Goal: Task Accomplishment & Management: Complete application form

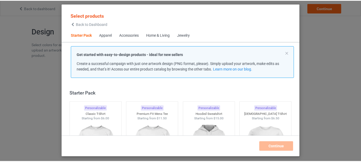
scroll to position [27, 0]
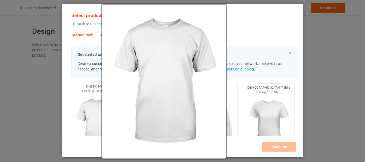
click at [95, 120] on img at bounding box center [96, 125] width 50 height 63
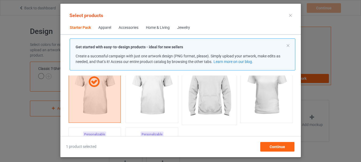
click at [203, 107] on img at bounding box center [209, 90] width 50 height 63
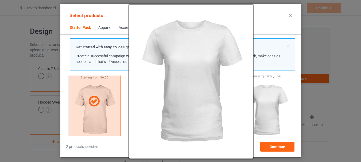
scroll to position [27, 0]
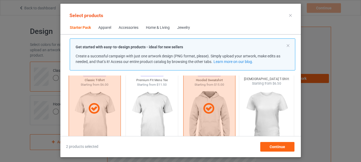
click at [278, 110] on img at bounding box center [266, 117] width 50 height 63
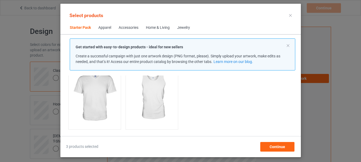
scroll to position [107, 0]
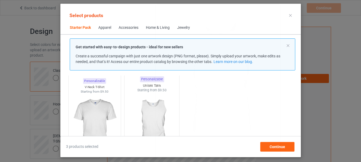
click at [151, 127] on img at bounding box center [152, 124] width 50 height 63
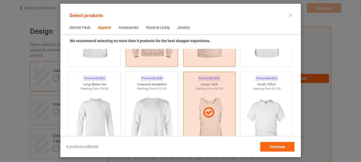
scroll to position [374, 0]
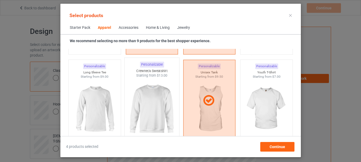
click at [150, 130] on img at bounding box center [152, 109] width 50 height 63
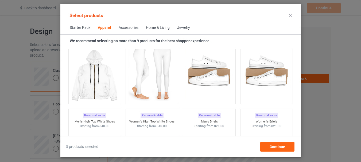
scroll to position [588, 0]
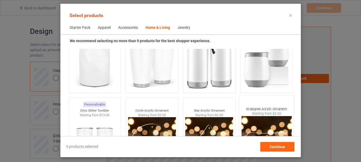
scroll to position [4115, 0]
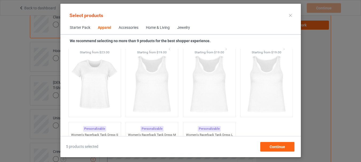
scroll to position [981, 0]
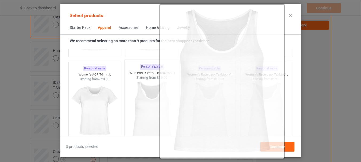
click at [155, 113] on img at bounding box center [152, 111] width 50 height 63
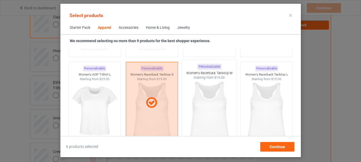
click at [203, 112] on img at bounding box center [209, 111] width 50 height 63
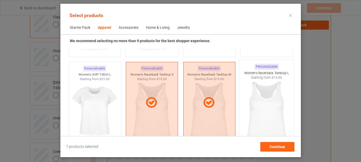
click at [261, 111] on img at bounding box center [266, 111] width 50 height 63
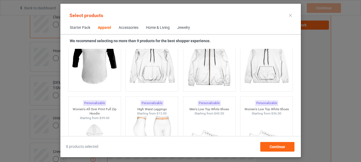
scroll to position [202, 0]
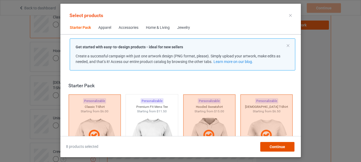
click at [280, 148] on span "Continue" at bounding box center [278, 147] width 16 height 4
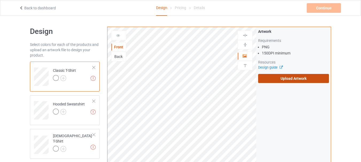
click at [302, 80] on label "Upload Artwork" at bounding box center [293, 78] width 71 height 9
click at [0, 0] on input "Upload Artwork" at bounding box center [0, 0] width 0 height 0
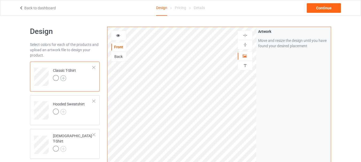
click at [63, 79] on img at bounding box center [63, 78] width 6 height 6
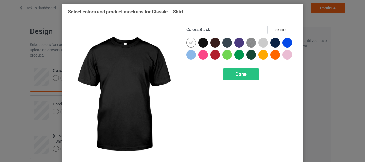
click at [201, 43] on div at bounding box center [203, 43] width 10 height 10
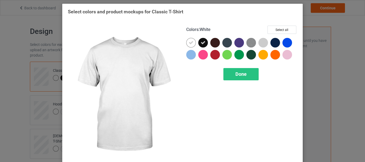
click at [189, 44] on icon at bounding box center [191, 42] width 5 height 5
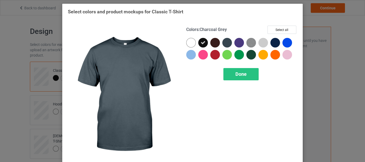
click at [225, 44] on div at bounding box center [227, 43] width 10 height 10
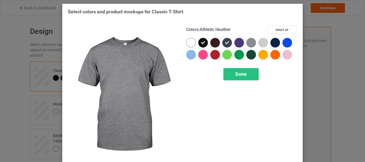
click at [250, 43] on img at bounding box center [252, 43] width 10 height 10
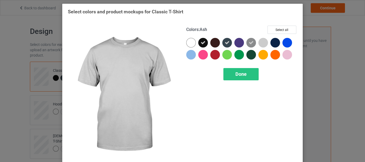
click at [260, 43] on div at bounding box center [264, 43] width 10 height 10
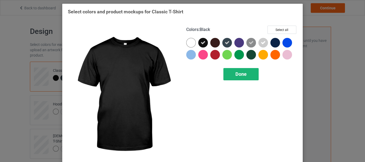
click at [235, 78] on div "Done" at bounding box center [241, 74] width 35 height 12
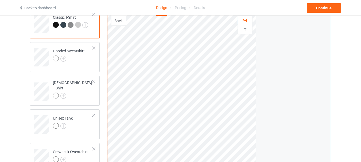
scroll to position [53, 0]
click at [65, 59] on img at bounding box center [63, 59] width 6 height 6
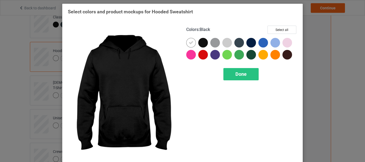
click at [199, 42] on div at bounding box center [203, 43] width 10 height 10
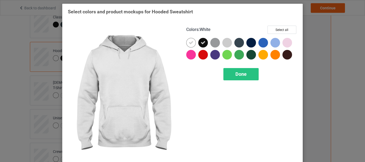
click at [189, 44] on icon at bounding box center [191, 42] width 5 height 5
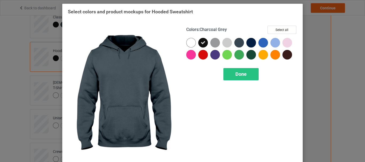
click at [239, 44] on div at bounding box center [240, 43] width 10 height 10
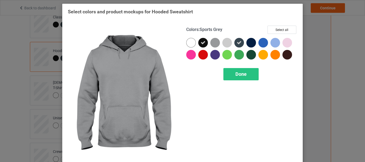
click at [213, 45] on div at bounding box center [215, 43] width 10 height 10
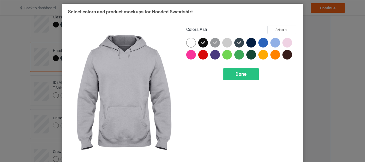
click at [222, 43] on div at bounding box center [227, 43] width 10 height 10
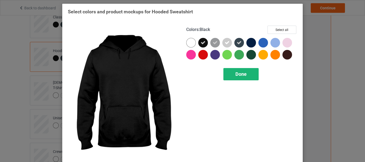
click at [236, 76] on span "Done" at bounding box center [241, 74] width 11 height 6
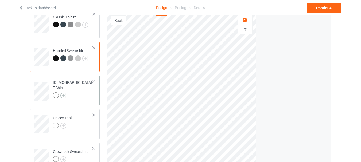
click at [64, 93] on img at bounding box center [63, 96] width 6 height 6
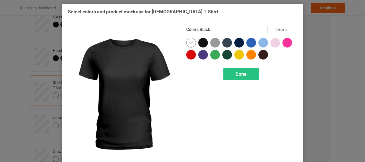
click at [202, 44] on div at bounding box center [203, 43] width 10 height 10
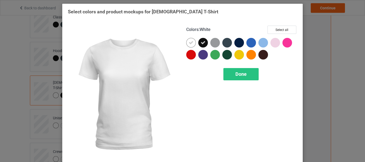
click at [189, 44] on icon at bounding box center [191, 42] width 5 height 5
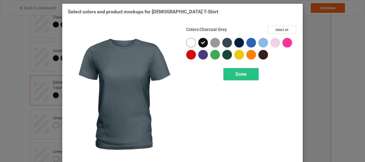
click at [224, 43] on div at bounding box center [227, 43] width 10 height 10
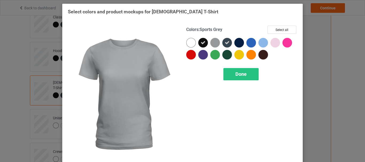
click at [212, 43] on div at bounding box center [215, 43] width 10 height 10
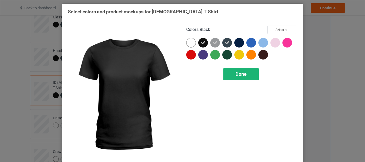
click at [232, 78] on div "Done" at bounding box center [241, 74] width 35 height 12
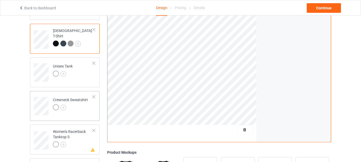
scroll to position [107, 0]
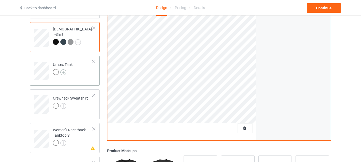
click at [63, 71] on img at bounding box center [63, 73] width 6 height 6
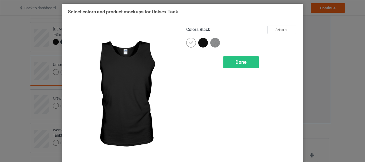
click at [201, 43] on div at bounding box center [203, 43] width 10 height 10
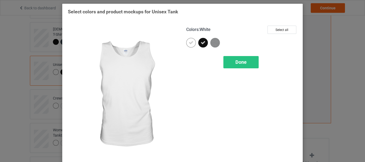
click at [191, 43] on icon at bounding box center [191, 42] width 5 height 5
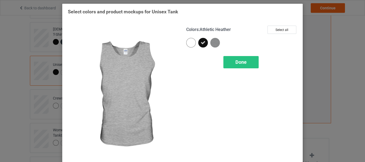
click at [213, 43] on img at bounding box center [215, 43] width 10 height 10
click at [229, 65] on div "Done" at bounding box center [241, 62] width 35 height 12
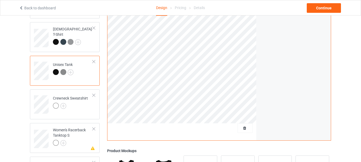
scroll to position [134, 0]
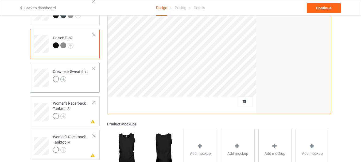
click at [64, 79] on img at bounding box center [63, 79] width 6 height 6
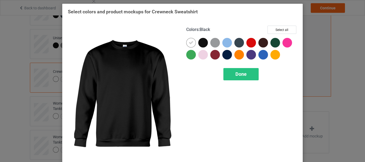
click at [202, 41] on div at bounding box center [203, 43] width 10 height 10
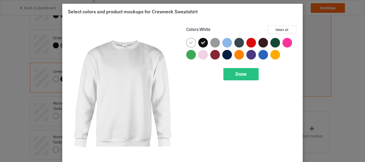
click at [189, 41] on icon at bounding box center [191, 42] width 5 height 5
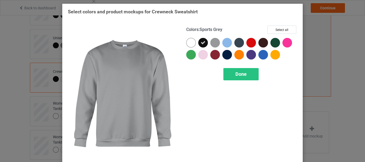
click at [213, 41] on div at bounding box center [215, 43] width 10 height 10
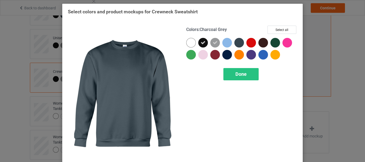
click at [238, 44] on div at bounding box center [240, 43] width 10 height 10
click at [231, 76] on div "Done" at bounding box center [241, 74] width 35 height 12
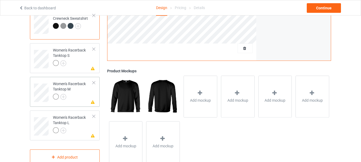
scroll to position [187, 0]
click at [93, 49] on div at bounding box center [94, 49] width 4 height 4
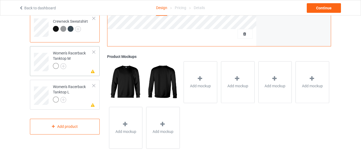
click at [93, 52] on div at bounding box center [94, 52] width 4 height 4
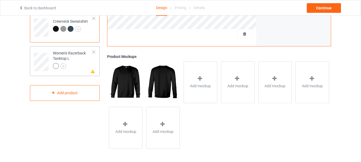
click at [94, 52] on div at bounding box center [94, 52] width 4 height 4
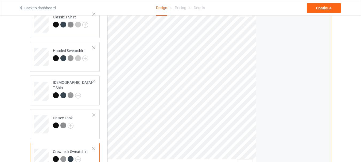
scroll to position [0, 0]
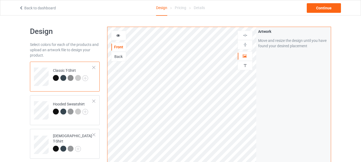
click at [118, 35] on icon at bounding box center [118, 35] width 5 height 4
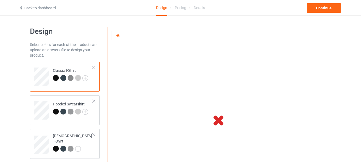
click at [118, 36] on icon at bounding box center [118, 35] width 5 height 4
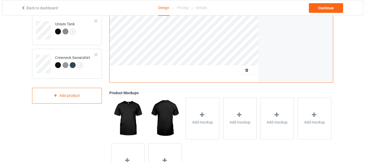
scroll to position [160, 0]
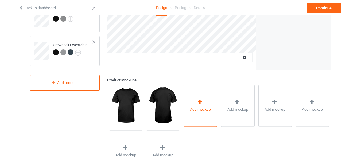
click at [198, 102] on icon at bounding box center [200, 102] width 7 height 6
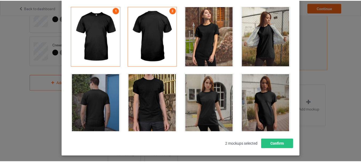
scroll to position [53, 0]
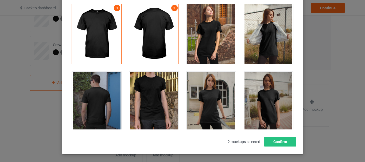
click at [149, 94] on div at bounding box center [153, 102] width 49 height 60
click at [210, 96] on div at bounding box center [211, 102] width 49 height 60
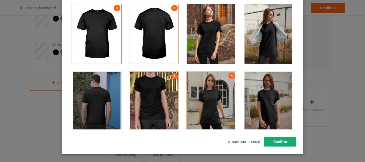
click at [288, 142] on button "Confirm" at bounding box center [280, 142] width 32 height 10
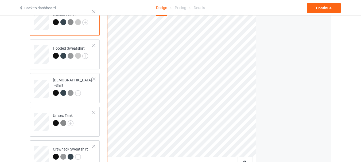
scroll to position [27, 0]
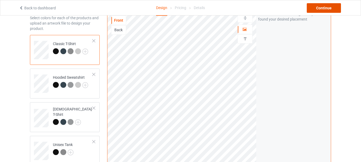
click at [326, 10] on div "Continue" at bounding box center [324, 8] width 34 height 10
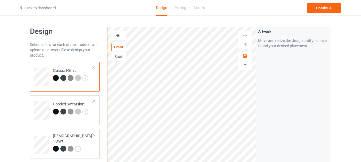
click at [118, 35] on icon at bounding box center [118, 35] width 5 height 4
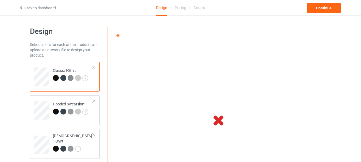
click at [118, 35] on icon at bounding box center [118, 35] width 5 height 4
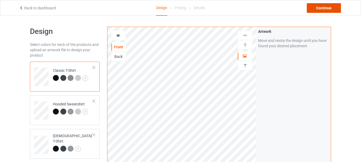
click at [331, 8] on div "Continue" at bounding box center [324, 8] width 34 height 10
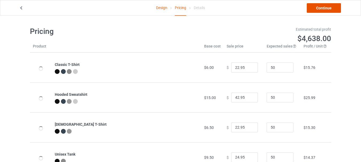
click at [331, 9] on link "Continue" at bounding box center [324, 8] width 34 height 10
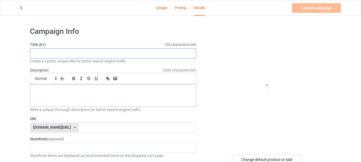
click at [102, 55] on input "text" at bounding box center [113, 53] width 166 height 10
type input "[MEDICAL_DATA] Awareness Shirt"
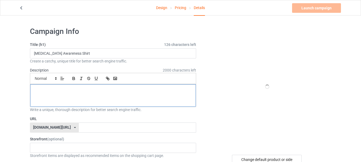
click at [89, 100] on div at bounding box center [113, 95] width 166 height 22
click at [58, 99] on div at bounding box center [113, 95] width 166 height 22
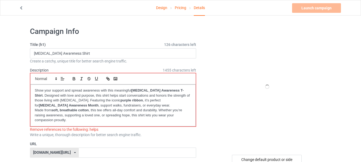
click at [219, 116] on div at bounding box center [267, 87] width 96 height 120
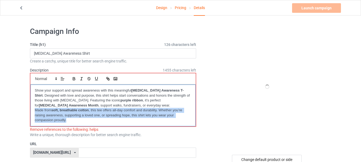
drag, startPoint x: 35, startPoint y: 111, endPoint x: 68, endPoint y: 121, distance: 34.5
click at [68, 121] on p "Made from soft, breathable cotton , this tee offers all-day comfort and durabil…" at bounding box center [113, 115] width 157 height 15
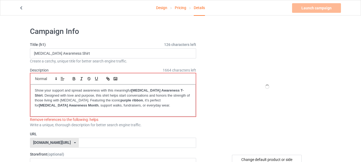
click at [251, 120] on div at bounding box center [267, 87] width 96 height 120
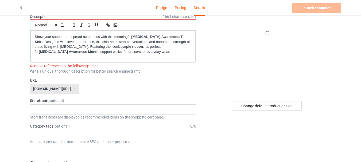
scroll to position [107, 0]
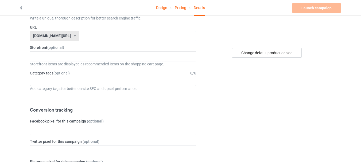
click at [80, 37] on input "text" at bounding box center [137, 36] width 117 height 10
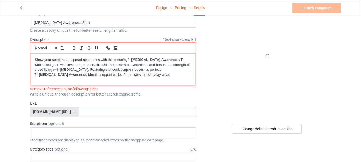
scroll to position [0, 0]
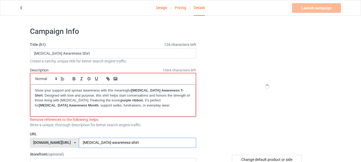
type input "[MEDICAL_DATA]-awareness-shirt"
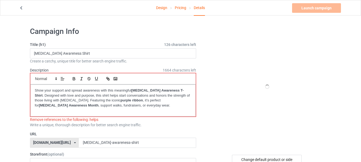
click at [230, 124] on div at bounding box center [267, 87] width 96 height 120
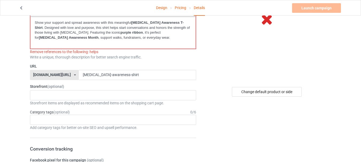
scroll to position [80, 0]
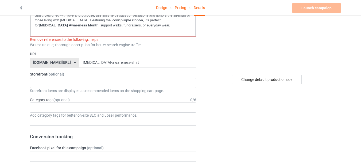
click at [68, 83] on div "Blue Line Unity 61a36a95a0a3d400241c53cf" at bounding box center [113, 83] width 166 height 10
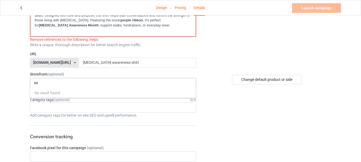
type input "u"
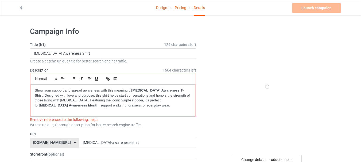
scroll to position [80, 0]
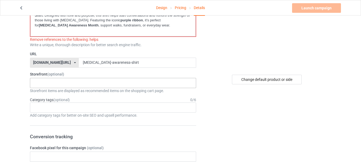
click at [54, 85] on div "Blue Line Unity 61a36a95a0a3d400241c53cf" at bounding box center [113, 83] width 166 height 10
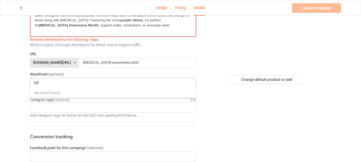
type input "U"
